Goal: Task Accomplishment & Management: Manage account settings

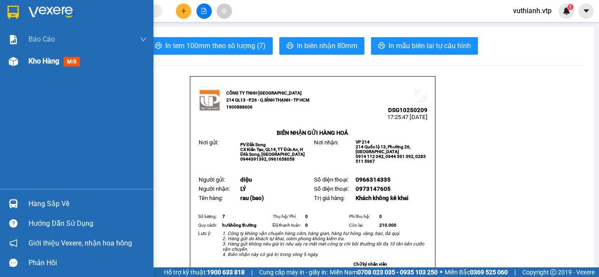
click at [35, 70] on div "Kho hàng mới" at bounding box center [87, 61] width 118 height 22
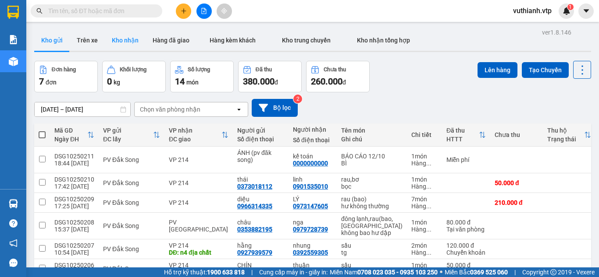
click at [132, 44] on button "Kho nhận" at bounding box center [125, 40] width 41 height 21
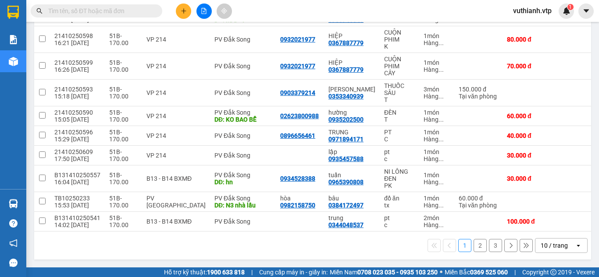
scroll to position [151, 0]
click at [510, 199] on icon at bounding box center [513, 202] width 6 height 6
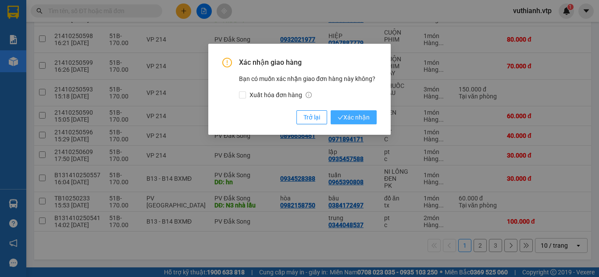
click at [354, 115] on span "Xác nhận" at bounding box center [354, 118] width 32 height 10
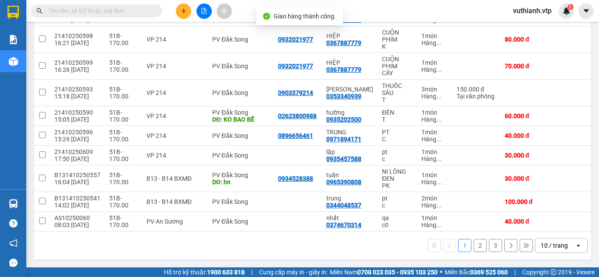
click at [475, 244] on button "2" at bounding box center [479, 245] width 13 height 13
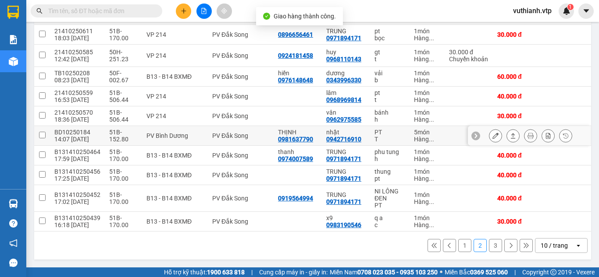
scroll to position [125, 0]
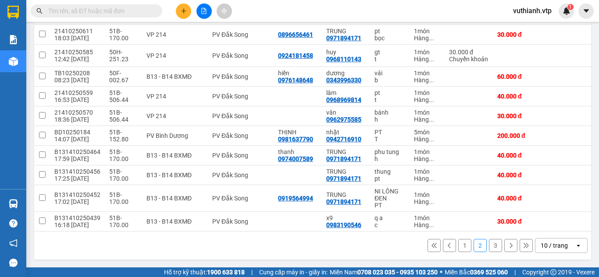
click at [458, 244] on button "1" at bounding box center [464, 245] width 13 height 13
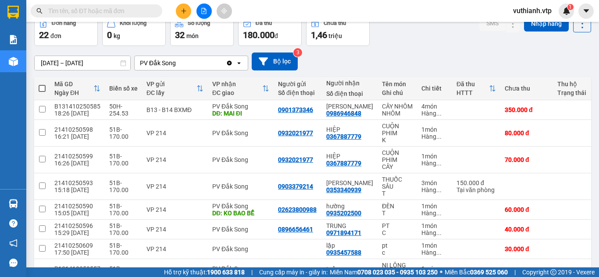
scroll to position [23, 0]
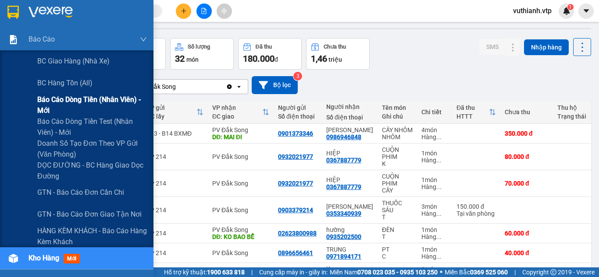
click at [46, 105] on span "Báo cáo dòng tiền (nhân viên) - mới" at bounding box center [92, 105] width 110 height 22
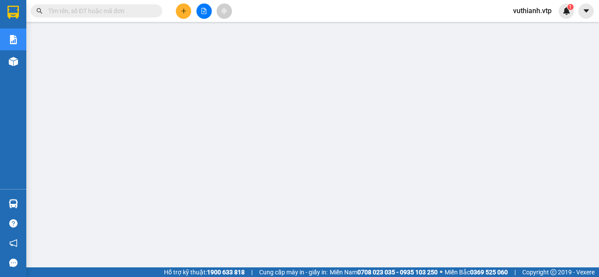
scroll to position [47, 0]
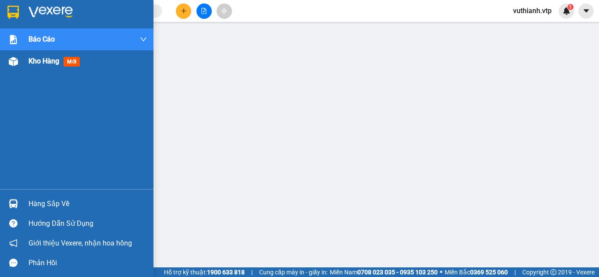
click at [20, 62] on div at bounding box center [13, 61] width 15 height 15
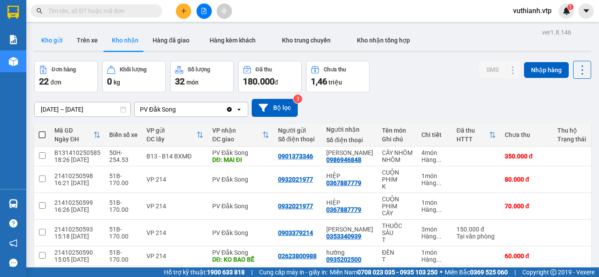
click at [52, 40] on button "Kho gửi" at bounding box center [52, 40] width 36 height 21
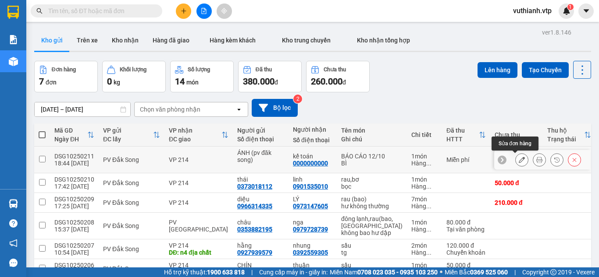
click at [519, 157] on icon at bounding box center [522, 160] width 6 height 6
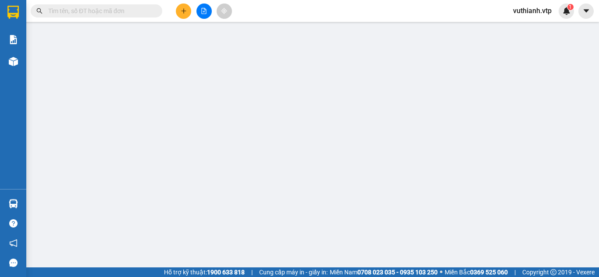
type input "ÁNH (pv đăk song)"
type input "0000000000"
type input "kế toán"
type input "0"
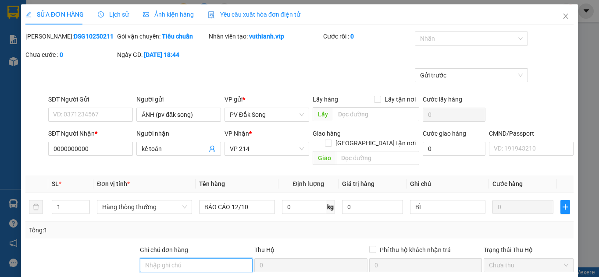
click at [201, 259] on input "Ghi chú đơn hàng" at bounding box center [196, 266] width 113 height 14
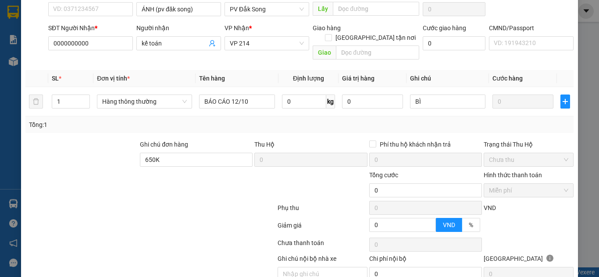
scroll to position [138, 0]
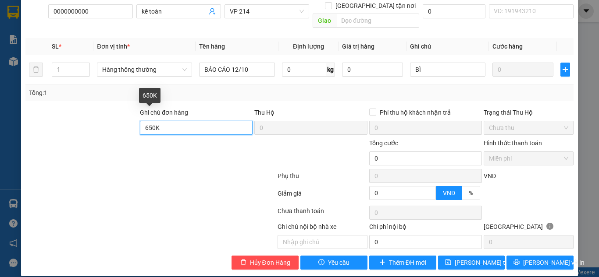
click at [171, 121] on input "650K" at bounding box center [196, 128] width 113 height 14
click at [178, 121] on input "650K(11/10 50K)" at bounding box center [196, 128] width 113 height 14
type input "650K(11/10 40K)"
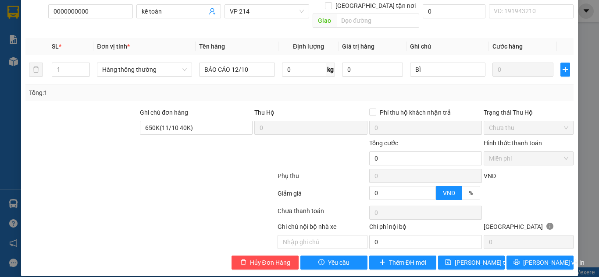
click at [192, 157] on div at bounding box center [231, 154] width 92 height 31
click at [477, 258] on span "[PERSON_NAME] thay đổi" at bounding box center [490, 263] width 70 height 10
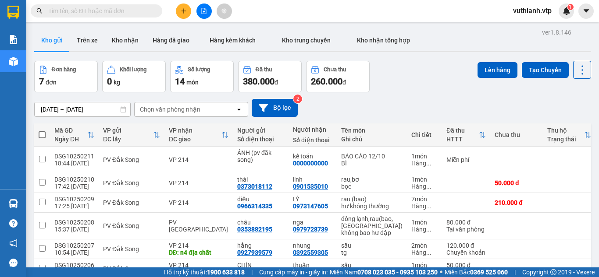
click at [42, 133] on span at bounding box center [42, 135] width 7 height 7
click at [42, 131] on input "checkbox" at bounding box center [42, 131] width 0 height 0
checkbox input "true"
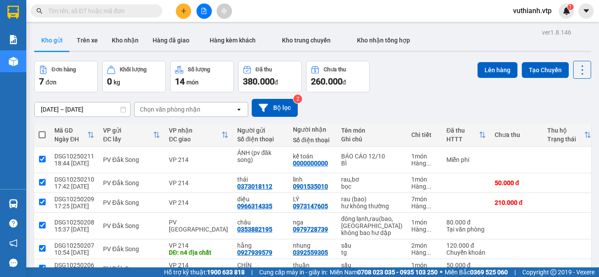
checkbox input "true"
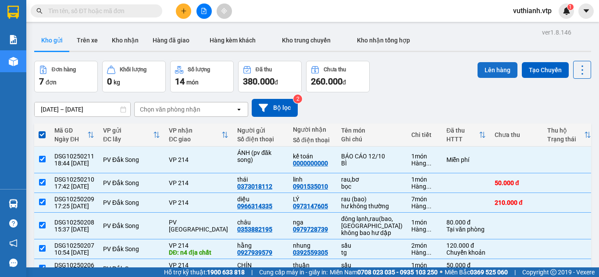
click at [497, 68] on button "Lên hàng" at bounding box center [497, 70] width 40 height 16
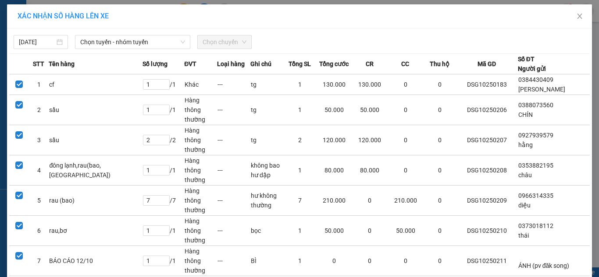
click at [118, 34] on div "[DATE] Chọn tuyến - nhóm tuyến Chọn chuyến" at bounding box center [299, 40] width 580 height 18
click at [121, 41] on span "Chọn tuyến - nhóm tuyến" at bounding box center [132, 42] width 105 height 13
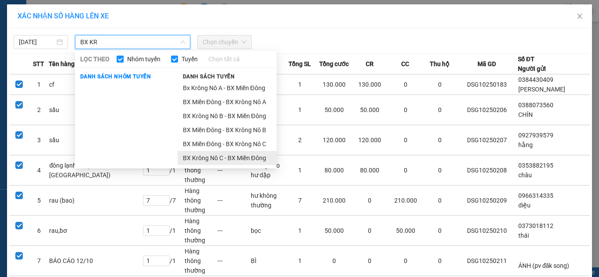
type input "BX KR"
click at [186, 158] on li "BX Krông Nô C - BX Miền Đông" at bounding box center [227, 158] width 99 height 14
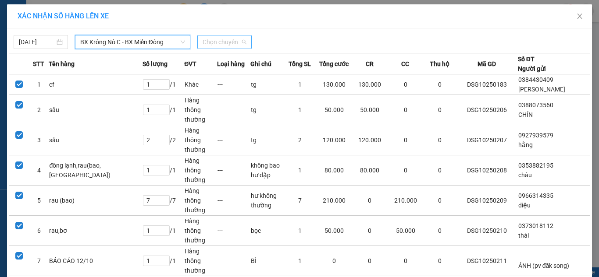
click at [210, 44] on span "Chọn chuyến" at bounding box center [225, 42] width 44 height 13
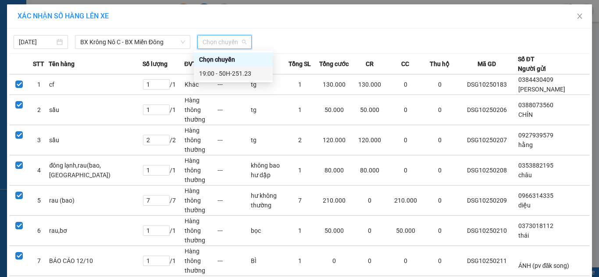
click at [217, 73] on div "19:00 - 50H-251.23" at bounding box center [233, 74] width 68 height 10
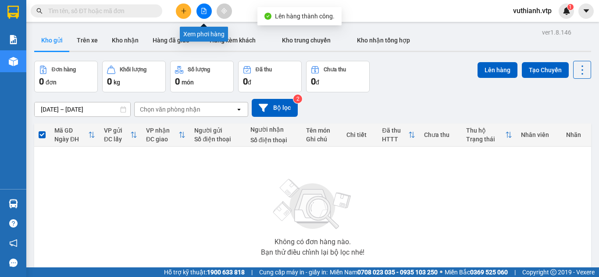
click at [208, 10] on button at bounding box center [203, 11] width 15 height 15
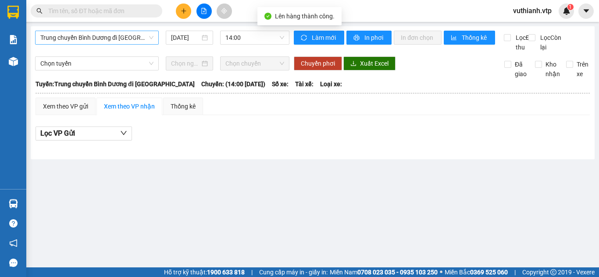
click at [122, 36] on span "Trung chuyển Bình Dương đi [GEOGRAPHIC_DATA]" at bounding box center [96, 37] width 113 height 13
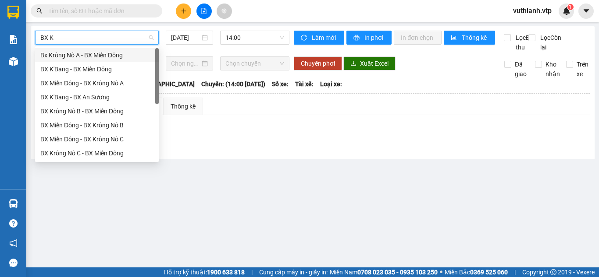
type input "BX KR"
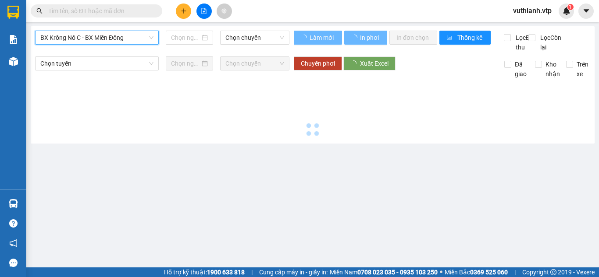
type input "[DATE]"
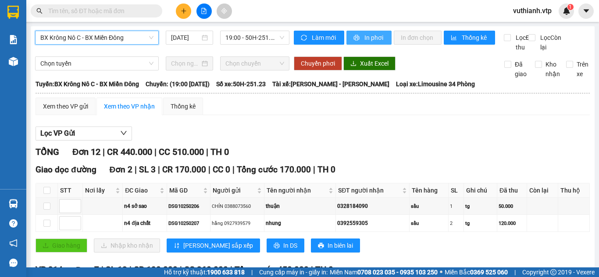
click at [375, 41] on span "In phơi" at bounding box center [374, 38] width 20 height 10
click at [143, 33] on span "BX Krông Nô C - BX Miền Đông" at bounding box center [96, 37] width 113 height 13
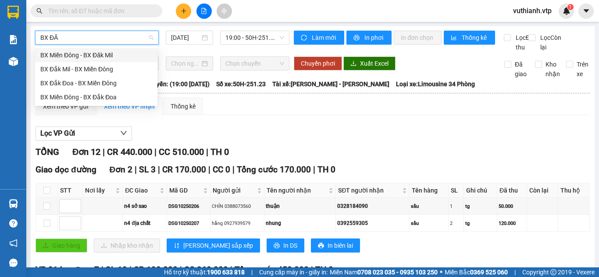
type input "BX ĐĂK"
click at [99, 66] on div "BX Đắk Mil - BX Miền Đông" at bounding box center [96, 69] width 112 height 10
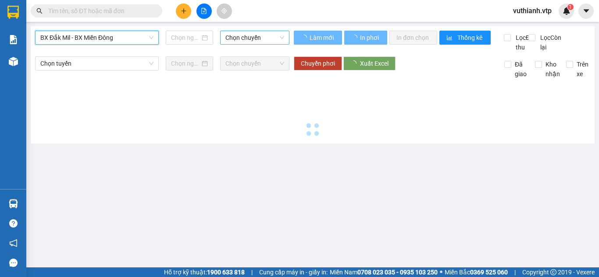
type input "[DATE]"
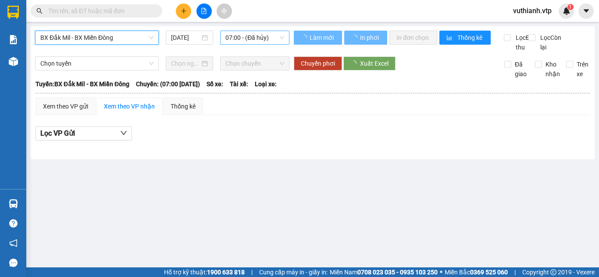
click at [243, 39] on span "07:00 - (Đã hủy)" at bounding box center [254, 37] width 59 height 13
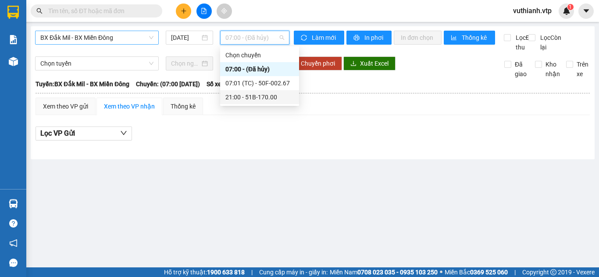
click at [259, 100] on div "21:00 - 51B-170.00" at bounding box center [259, 97] width 68 height 10
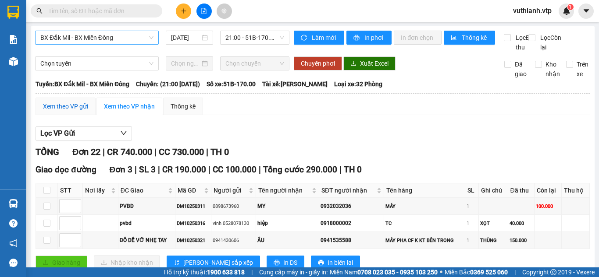
click at [80, 111] on div "Xem theo VP gửi" at bounding box center [65, 107] width 45 height 10
